Goal: Task Accomplishment & Management: Complete application form

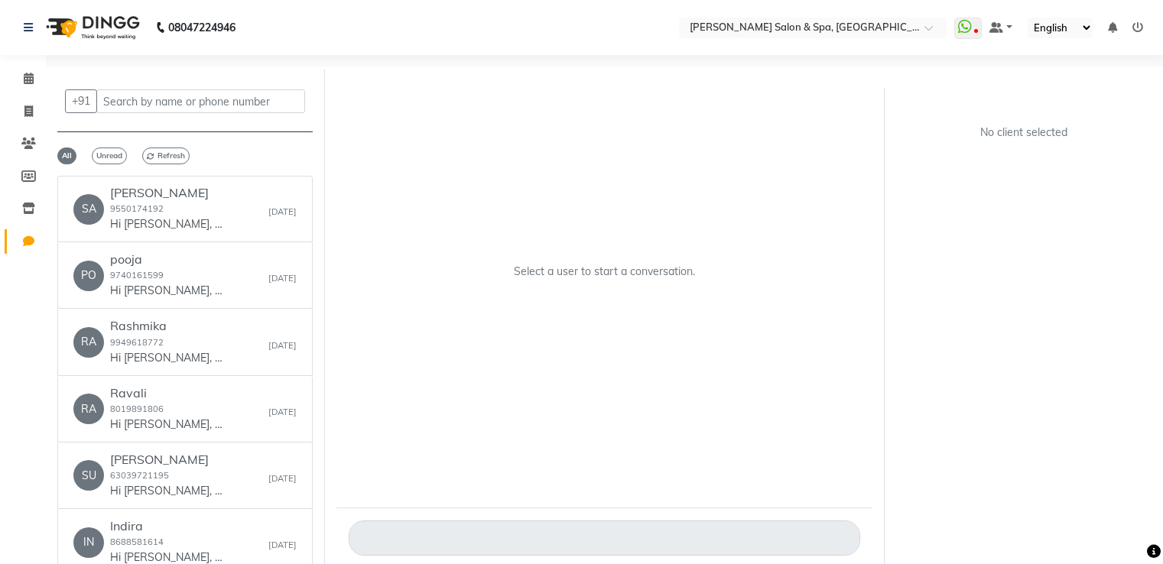
select select "100"
click at [28, 114] on icon at bounding box center [28, 110] width 8 height 11
select select "service"
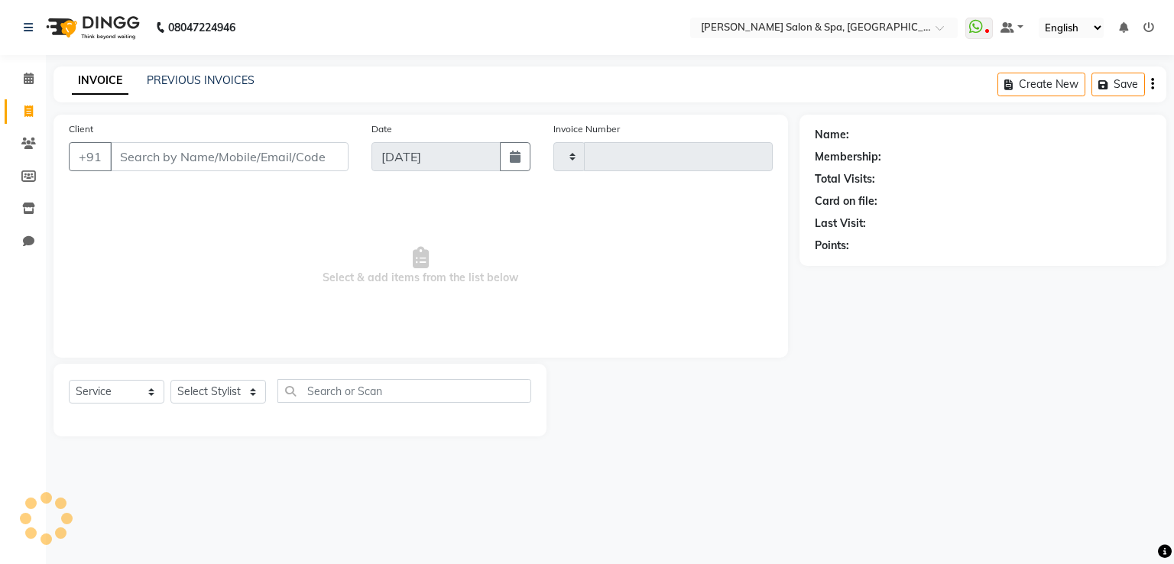
type input "1633"
select select "67"
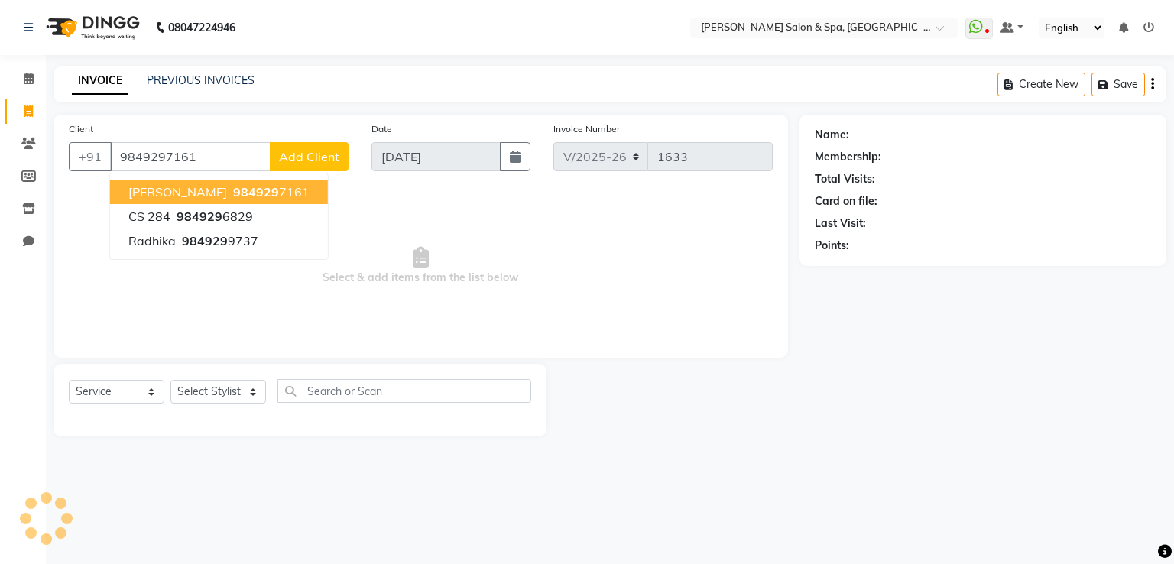
type input "9849297161"
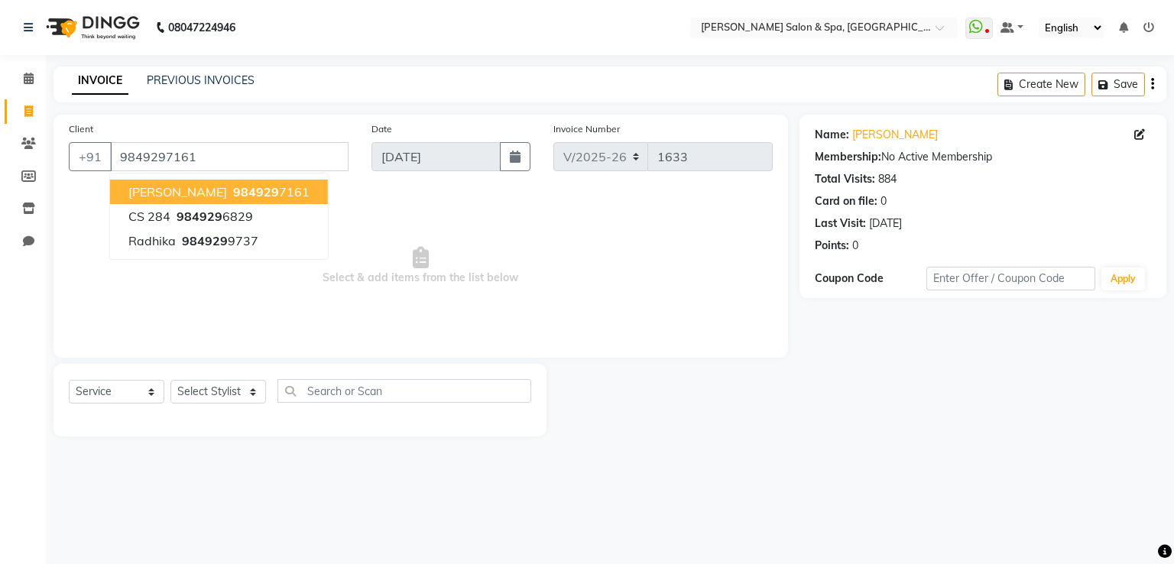
click at [233, 195] on span "984929" at bounding box center [256, 191] width 46 height 15
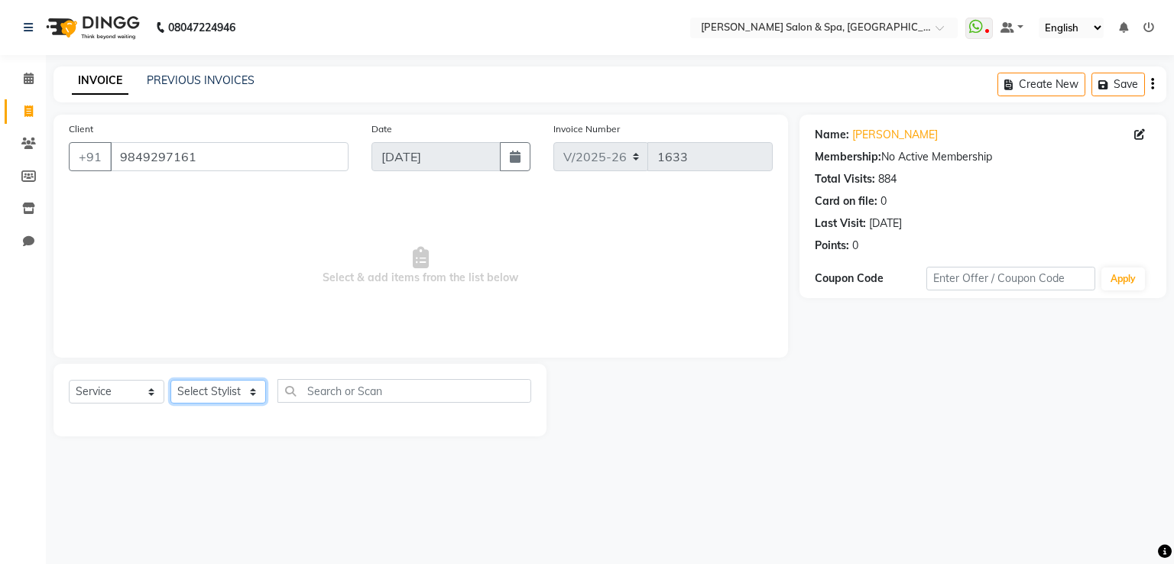
click at [241, 388] on select "Select Stylist [PERSON_NAME] Receptionist [PERSON_NAME] [PERSON_NAME]" at bounding box center [218, 392] width 96 height 24
select select "15618"
click at [170, 381] on select "Select Stylist [PERSON_NAME] Receptionist [PERSON_NAME] [PERSON_NAME]" at bounding box center [218, 392] width 96 height 24
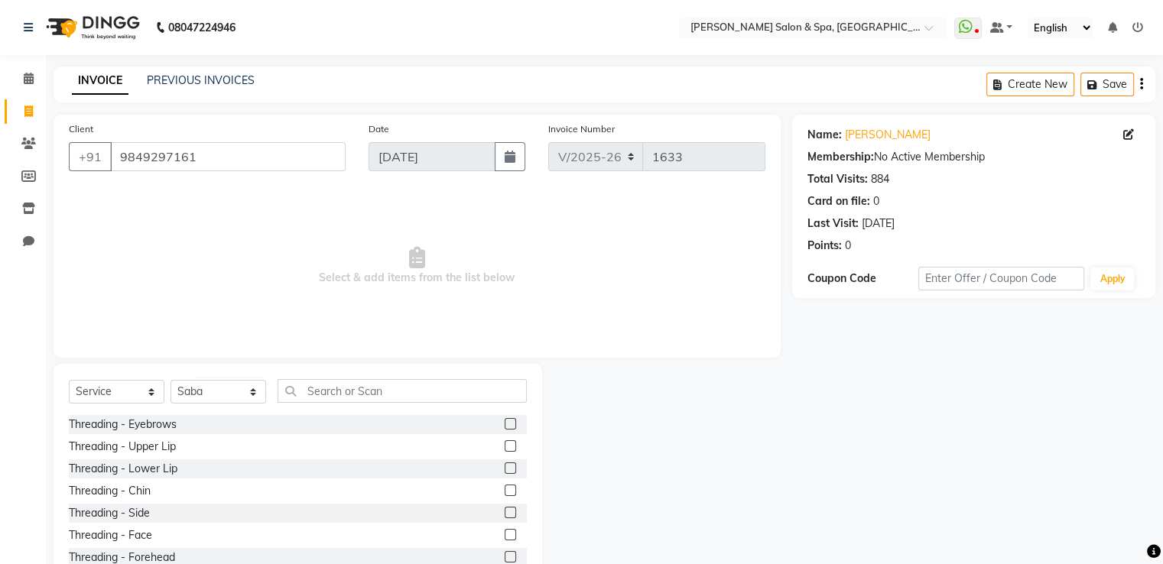
click at [505, 427] on label at bounding box center [510, 423] width 11 height 11
click at [505, 427] on input "checkbox" at bounding box center [510, 425] width 10 height 10
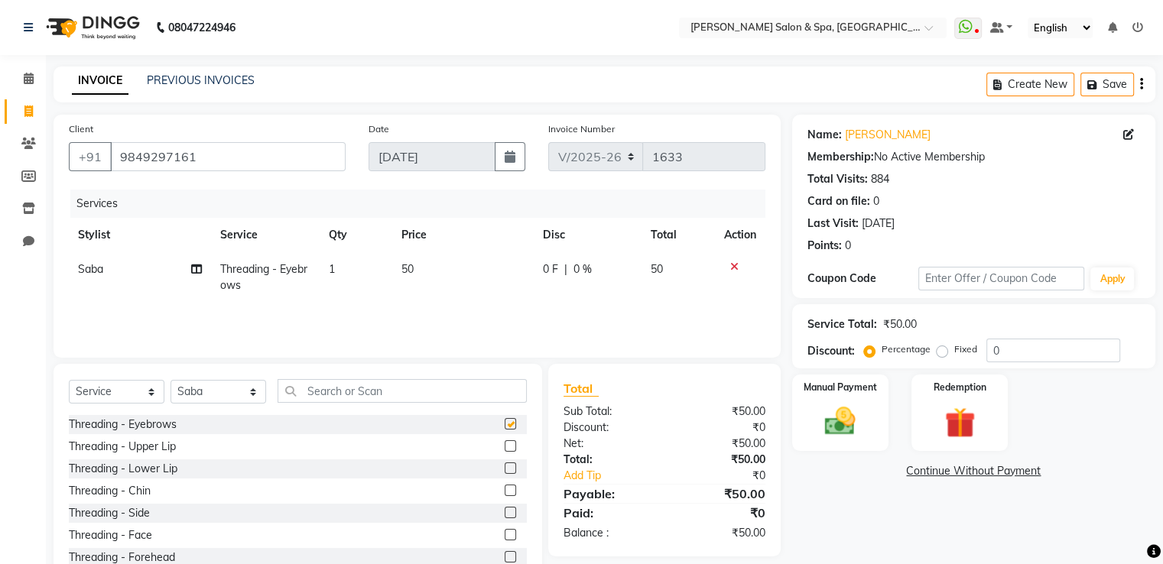
checkbox input "false"
click at [505, 558] on label at bounding box center [510, 556] width 11 height 11
click at [505, 558] on input "checkbox" at bounding box center [510, 558] width 10 height 10
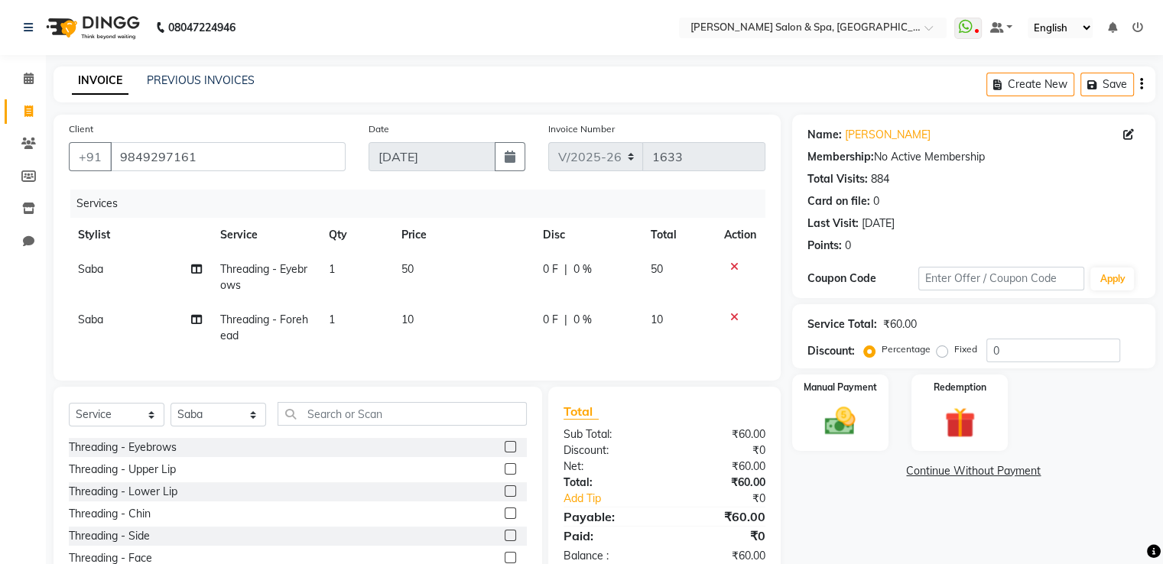
checkbox input "false"
click at [828, 417] on img at bounding box center [839, 422] width 51 height 37
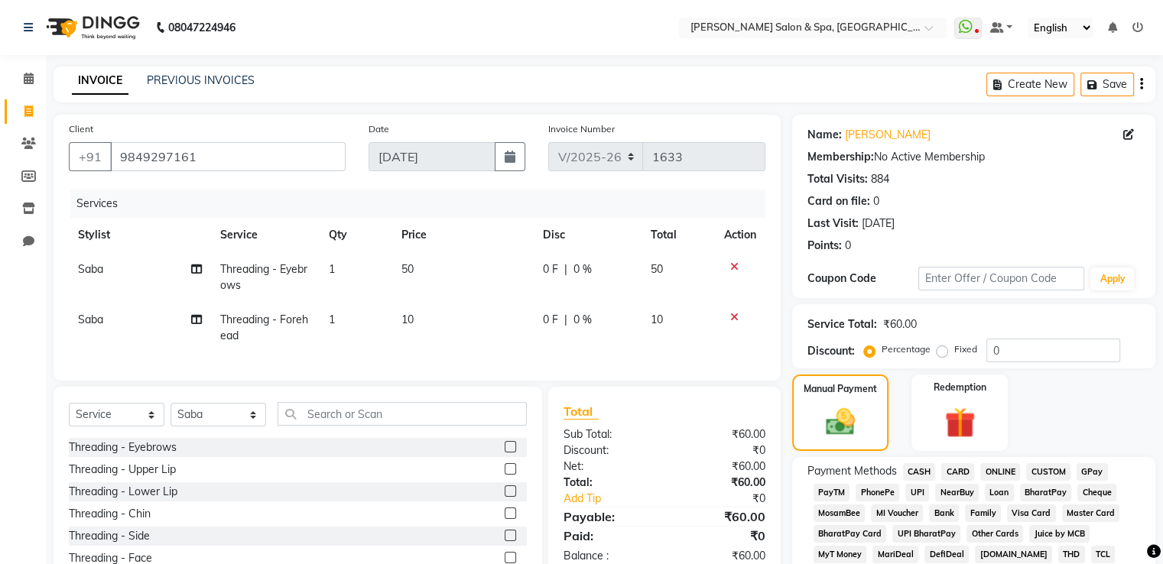
click at [929, 469] on span "CASH" at bounding box center [919, 472] width 33 height 18
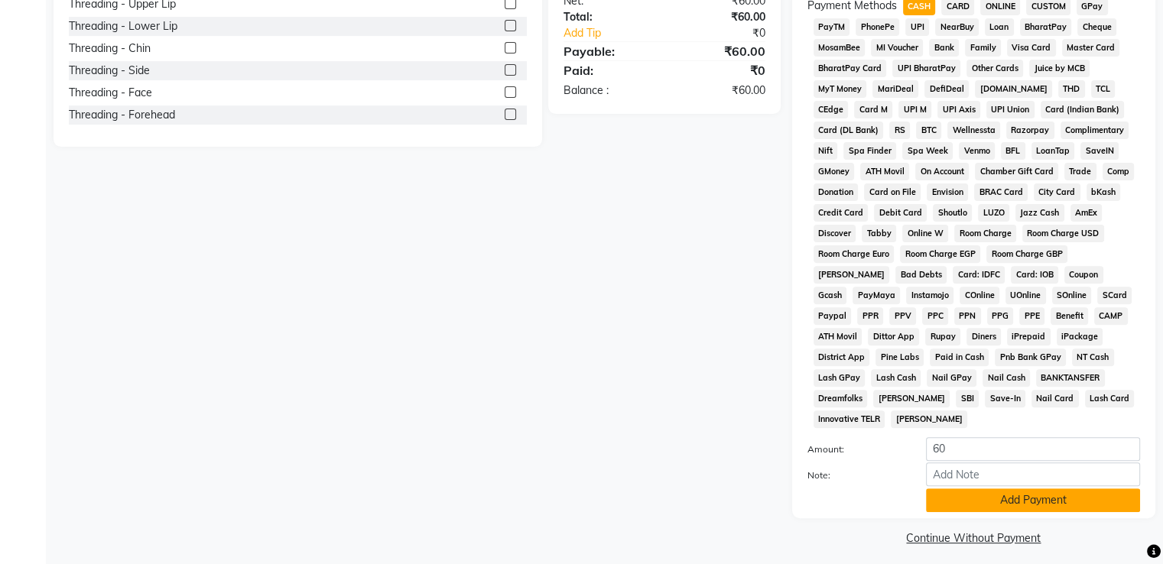
click at [988, 488] on button "Add Payment" at bounding box center [1033, 500] width 214 height 24
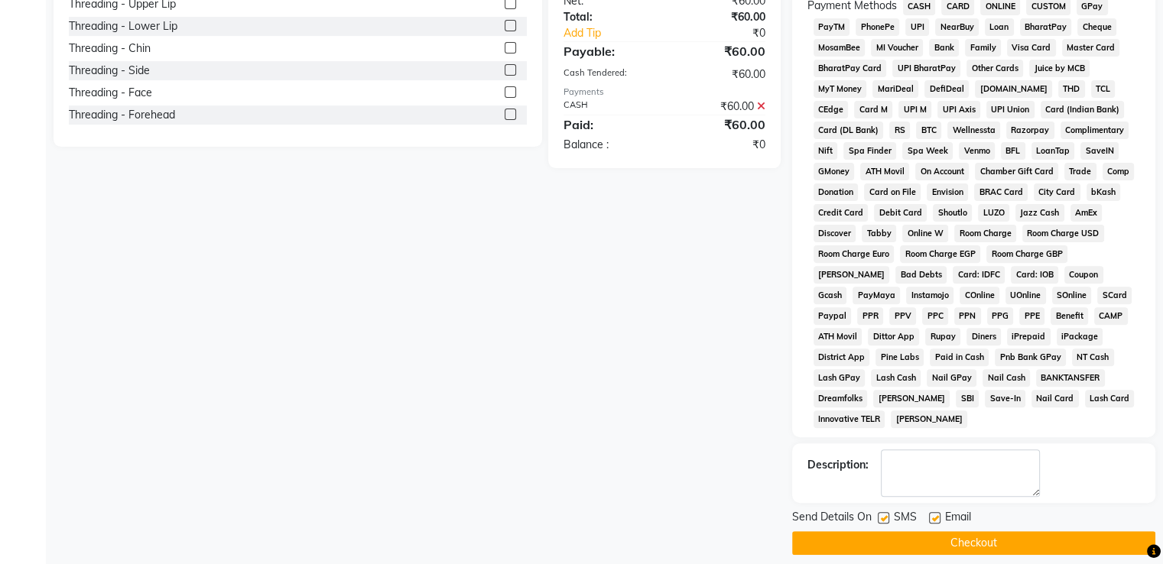
click at [989, 531] on button "Checkout" at bounding box center [973, 543] width 363 height 24
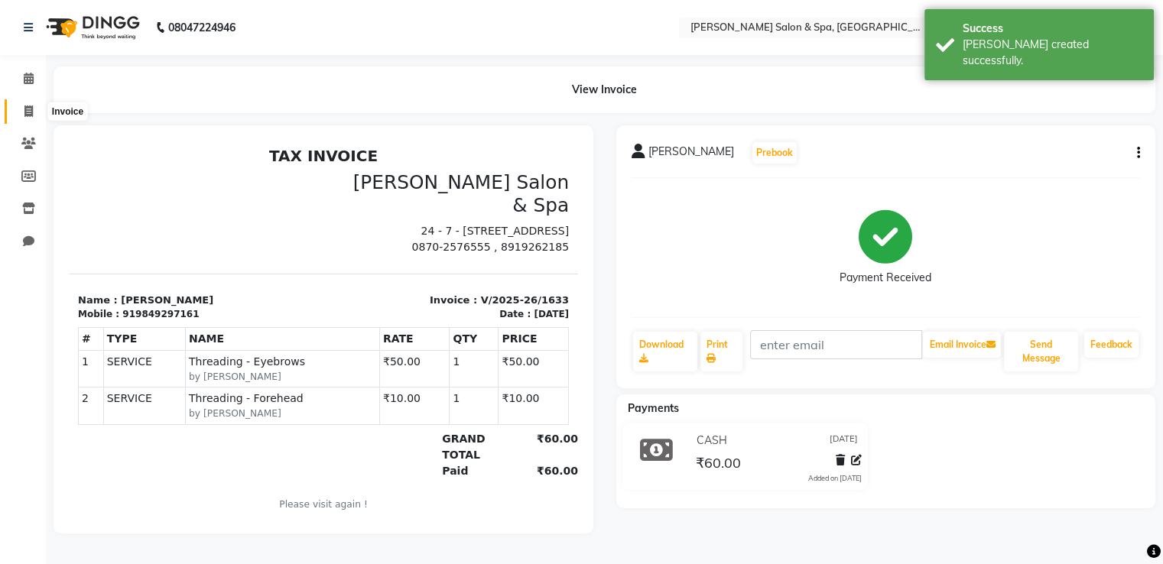
click at [30, 105] on icon at bounding box center [28, 110] width 8 height 11
select select "service"
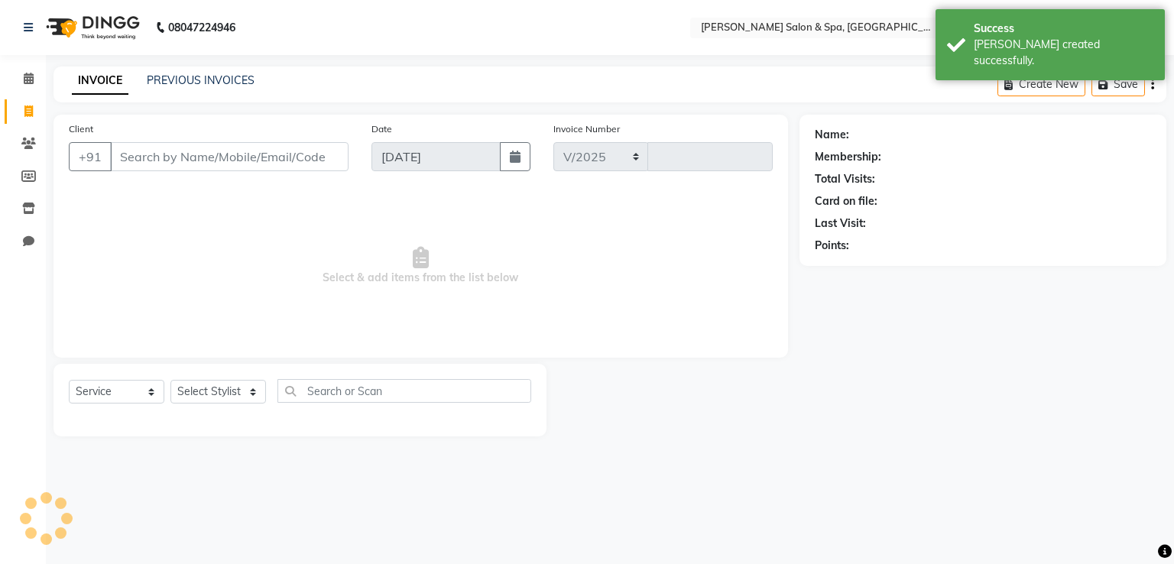
select select "67"
type input "1634"
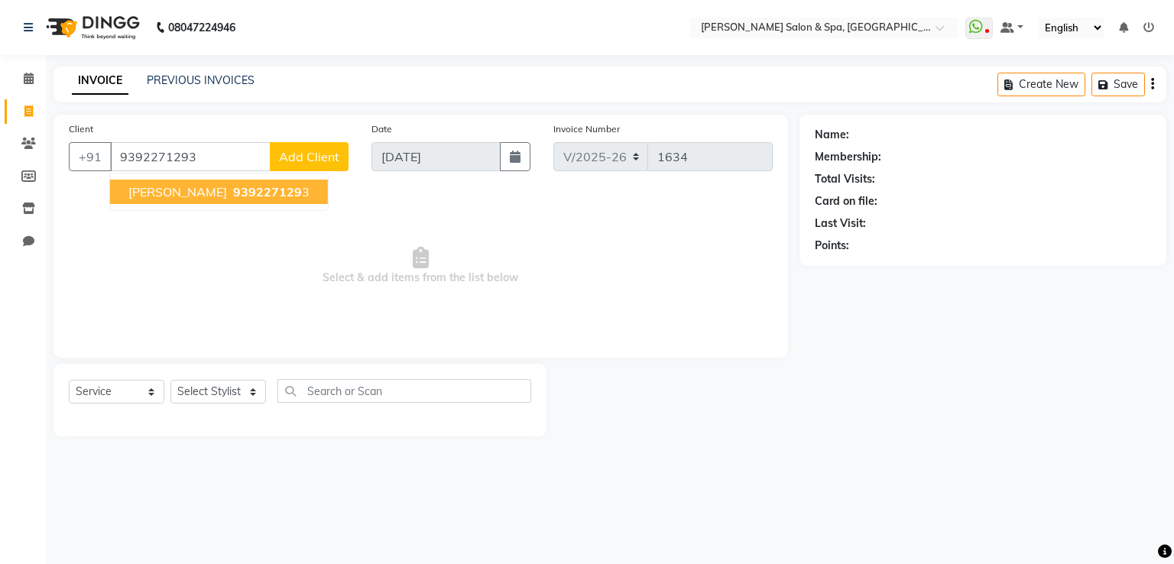
type input "9392271293"
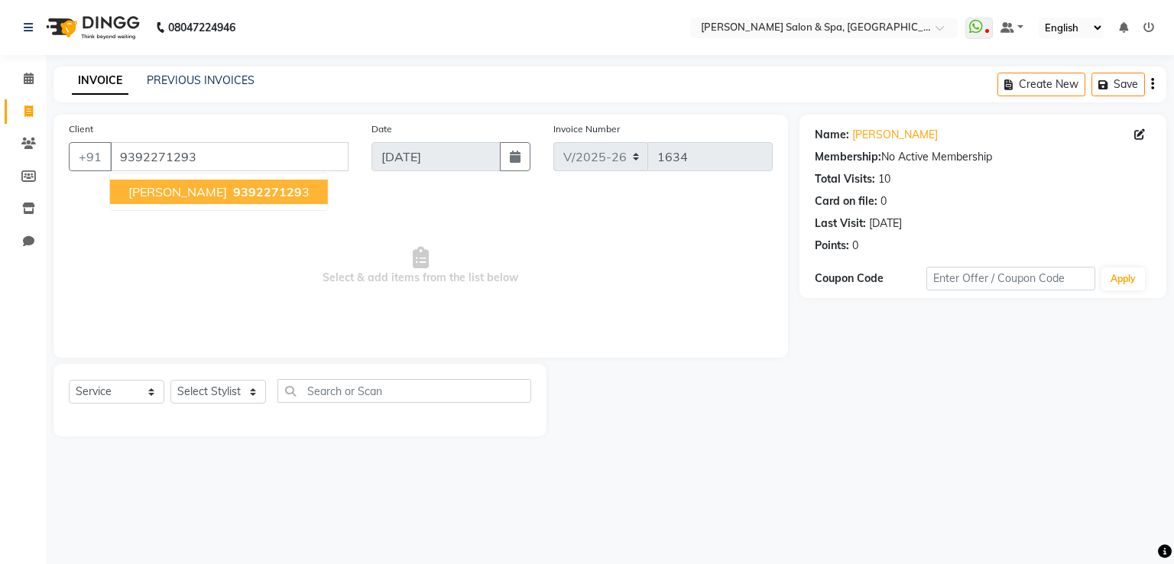
click at [233, 196] on span "939227129" at bounding box center [267, 191] width 69 height 15
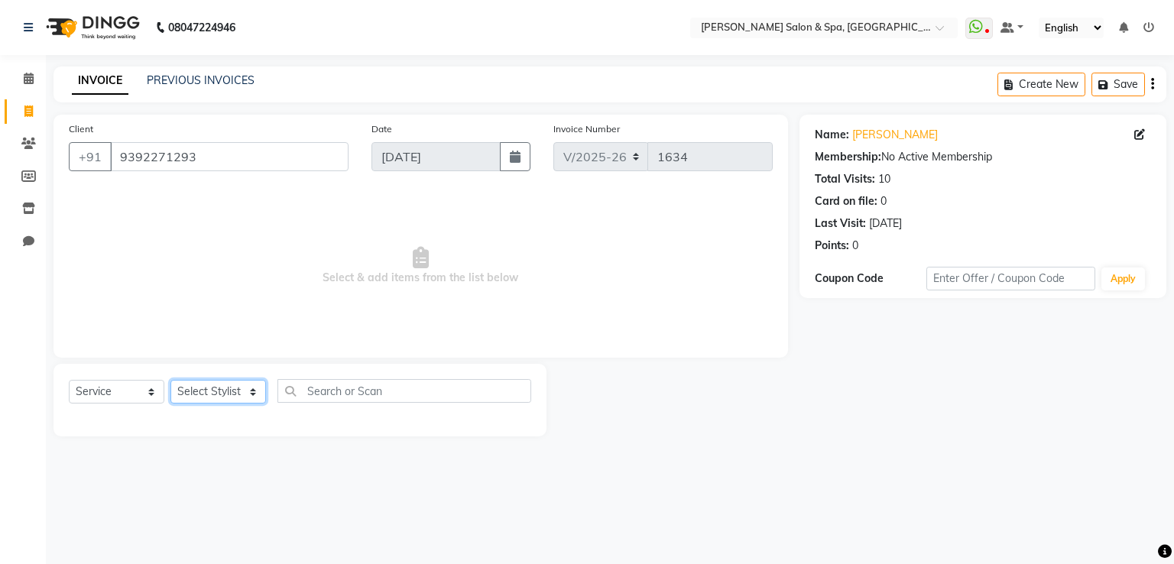
click at [235, 394] on select "Select Stylist [PERSON_NAME] Receptionist [PERSON_NAME] [PERSON_NAME]" at bounding box center [218, 392] width 96 height 24
select select "15618"
click at [170, 381] on select "Select Stylist [PERSON_NAME] Receptionist [PERSON_NAME] [PERSON_NAME]" at bounding box center [218, 392] width 96 height 24
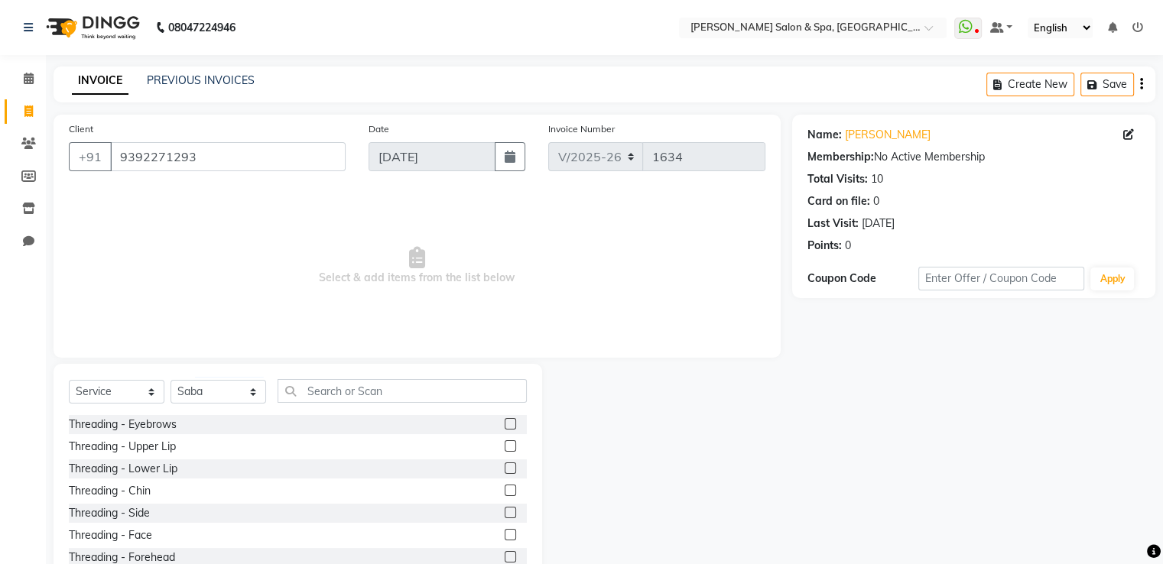
click at [505, 424] on label at bounding box center [510, 423] width 11 height 11
click at [505, 424] on input "checkbox" at bounding box center [510, 425] width 10 height 10
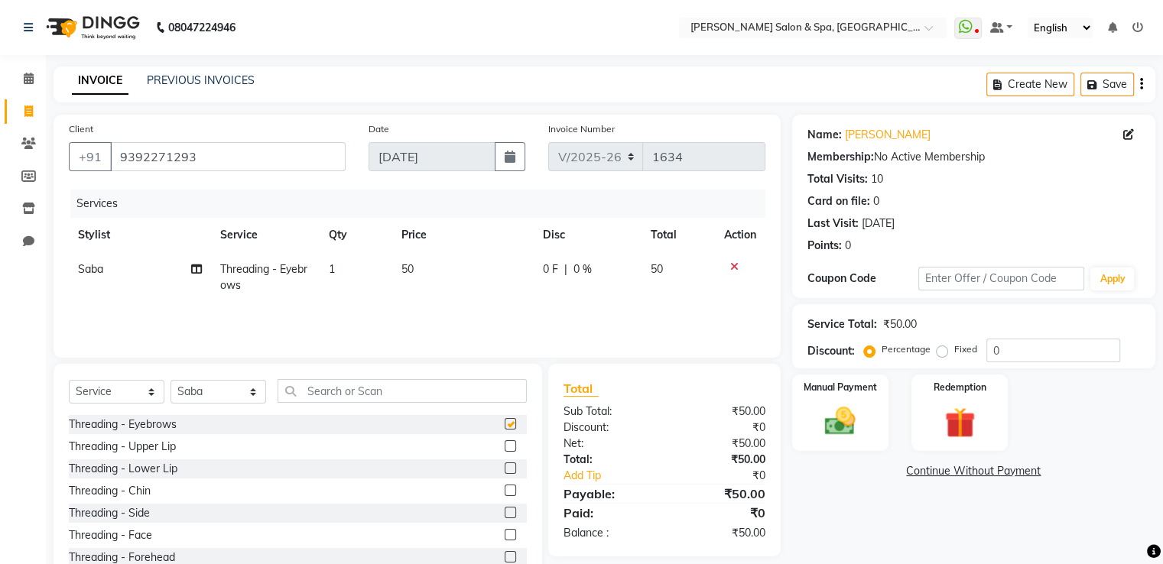
checkbox input "false"
click at [816, 404] on img at bounding box center [839, 422] width 51 height 37
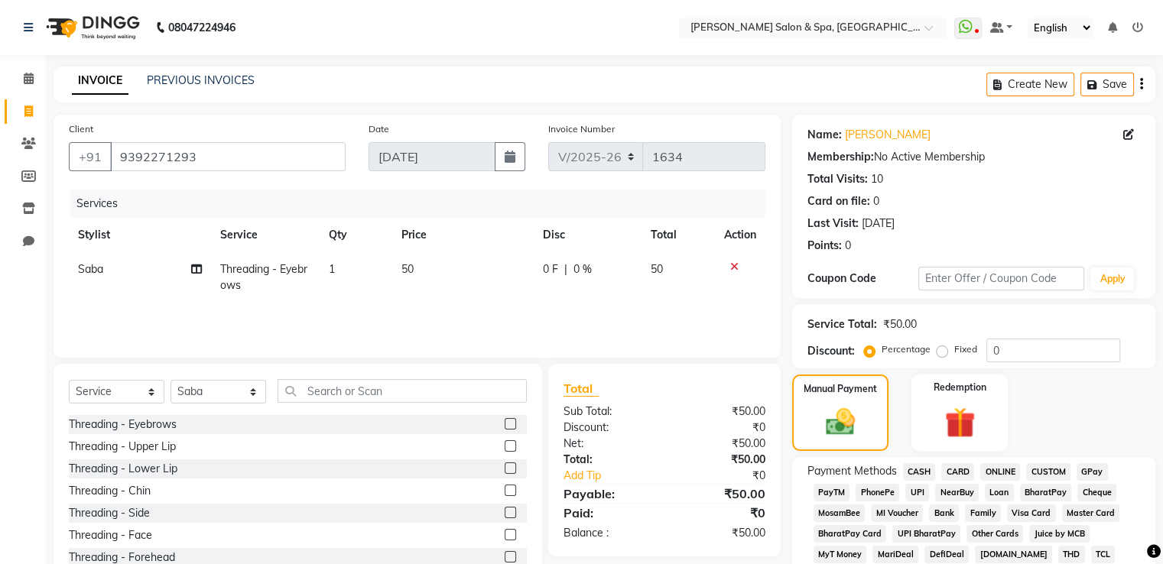
click at [1095, 475] on span "GPay" at bounding box center [1091, 472] width 31 height 18
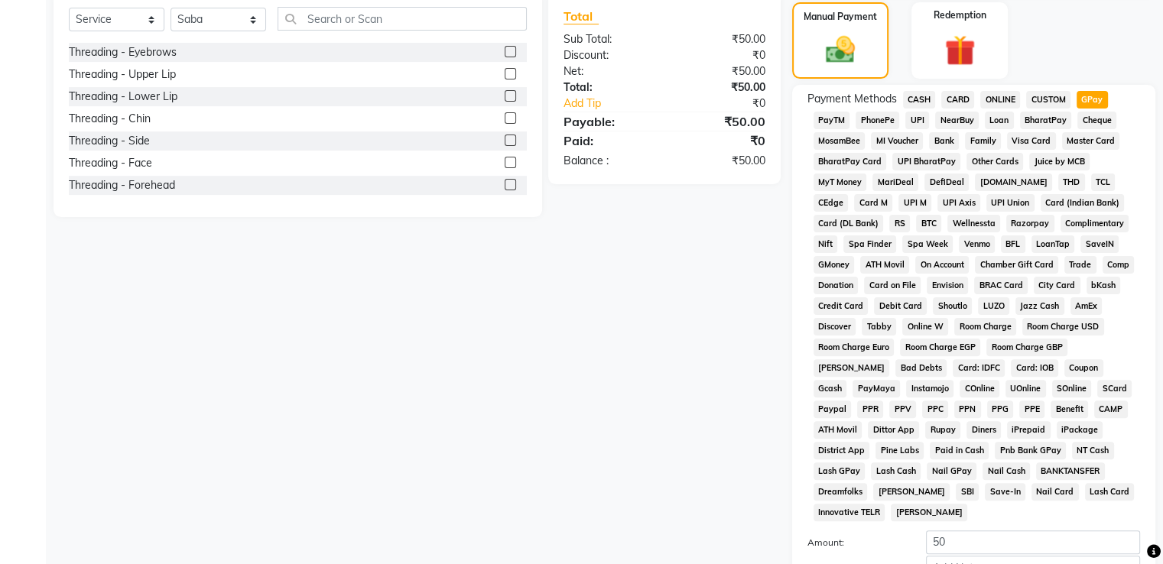
scroll to position [466, 0]
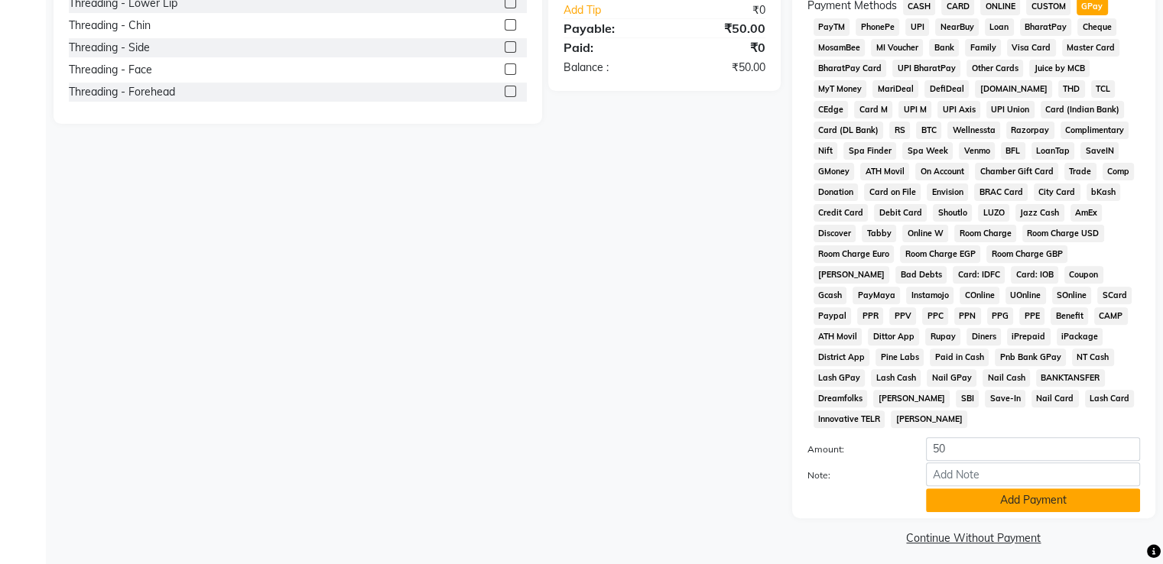
click at [1089, 488] on button "Add Payment" at bounding box center [1033, 500] width 214 height 24
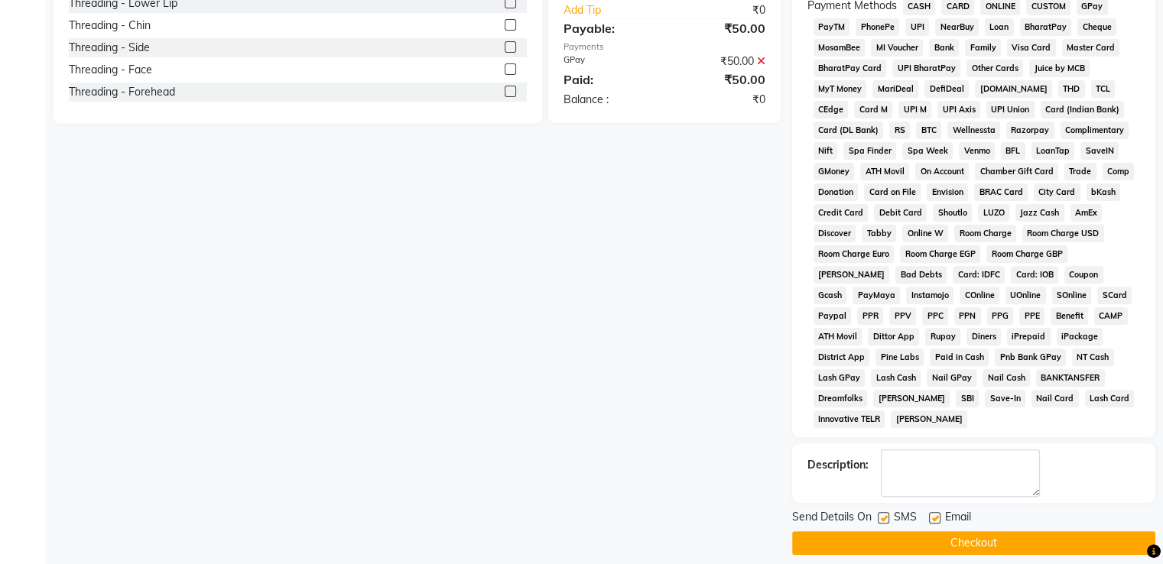
click at [1072, 531] on button "Checkout" at bounding box center [973, 543] width 363 height 24
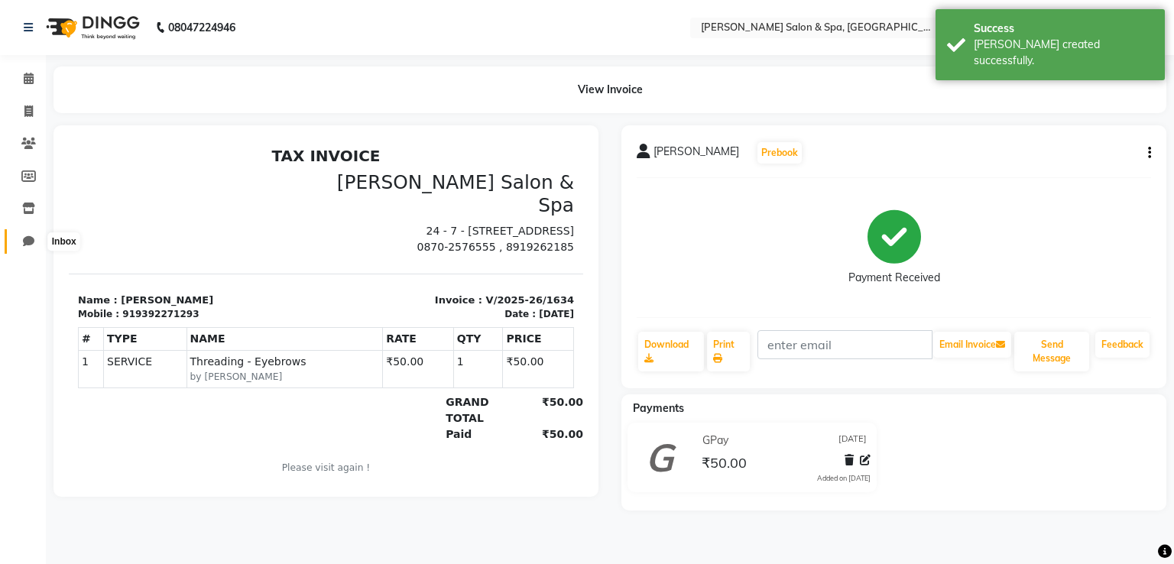
click at [28, 239] on icon at bounding box center [28, 240] width 11 height 11
select select "100"
